Goal: Information Seeking & Learning: Learn about a topic

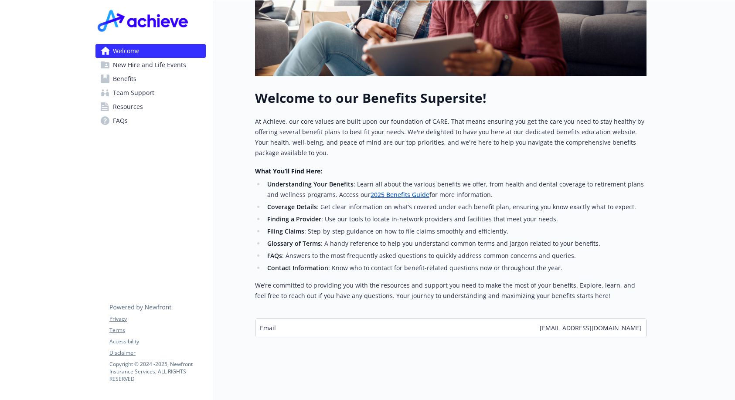
scroll to position [229, 0]
click at [131, 80] on span "Benefits" at bounding box center [125, 79] width 24 height 14
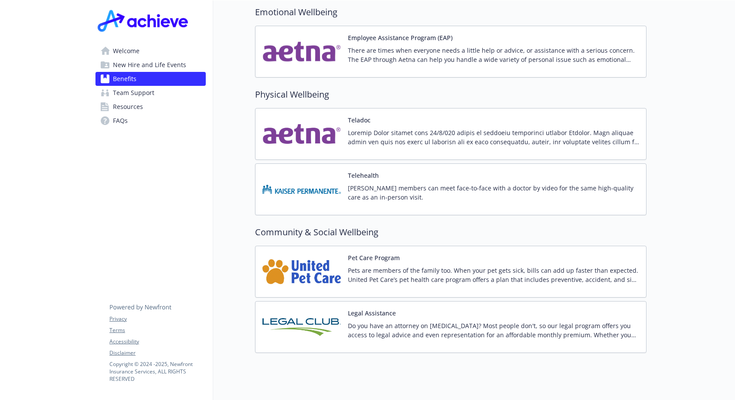
scroll to position [1667, 0]
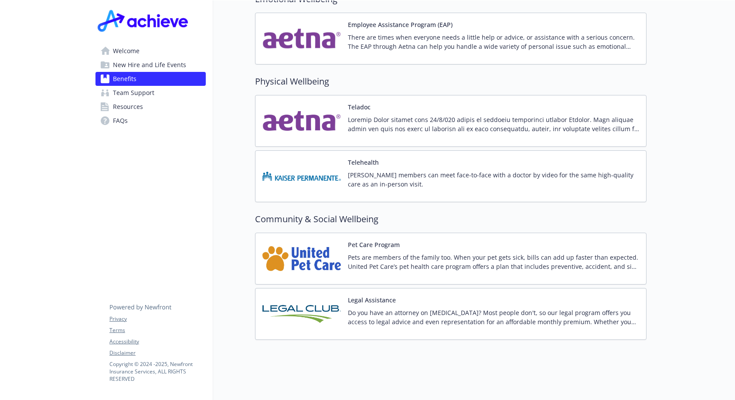
click at [131, 109] on span "Resources" at bounding box center [128, 107] width 30 height 14
